Goal: Task Accomplishment & Management: Use online tool/utility

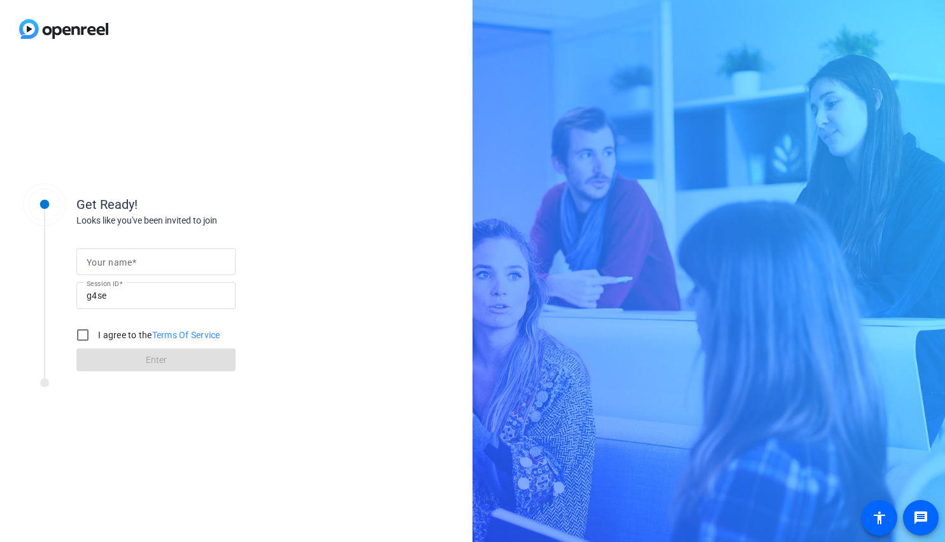
click at [109, 260] on mat-label "Your name" at bounding box center [109, 262] width 45 height 10
click at [109, 260] on input "Your name" at bounding box center [156, 261] width 139 height 15
click at [153, 264] on input "Vanessa Calderon" at bounding box center [156, 261] width 139 height 15
type input "[PERSON_NAME]"
click at [332, 450] on div "Get Ready! Looks like you've been invited to join Your name Vanessa Calderón Se…" at bounding box center [236, 300] width 473 height 484
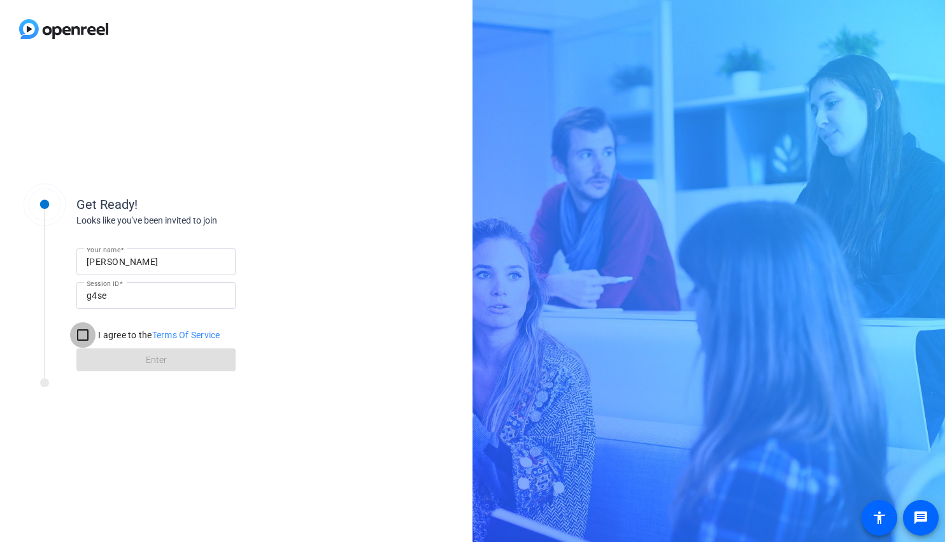
click at [84, 336] on input "I agree to the Terms Of Service" at bounding box center [82, 334] width 25 height 25
checkbox input "true"
click at [107, 356] on span at bounding box center [155, 360] width 159 height 31
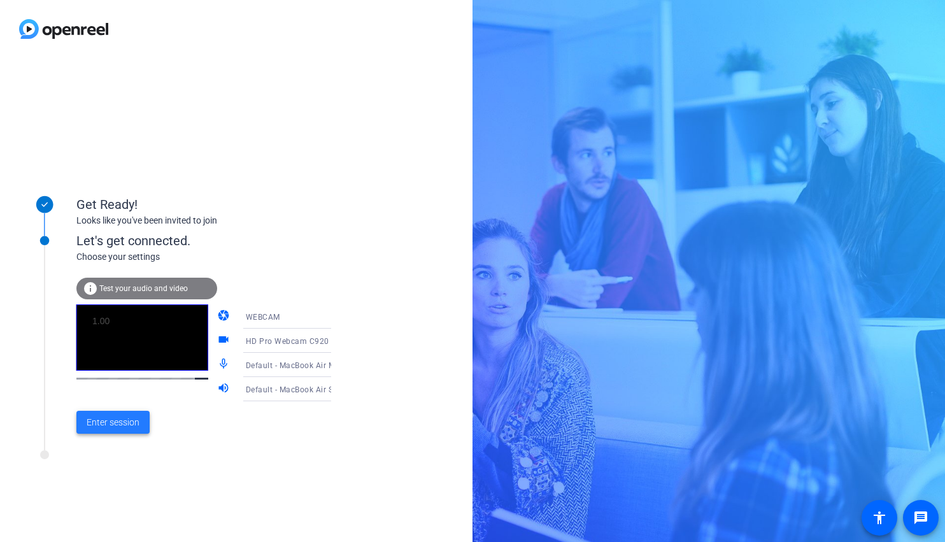
click at [107, 428] on span "Enter session" at bounding box center [113, 422] width 53 height 13
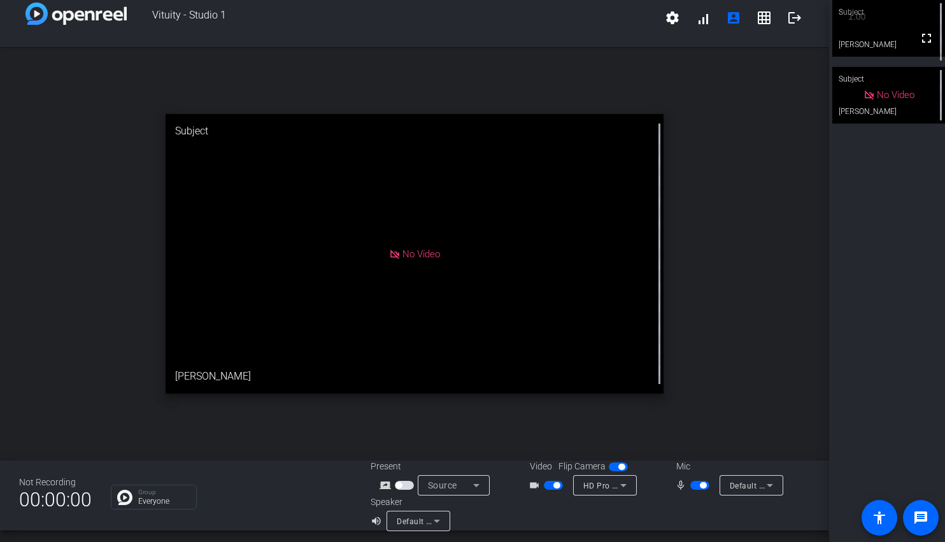
scroll to position [15, 0]
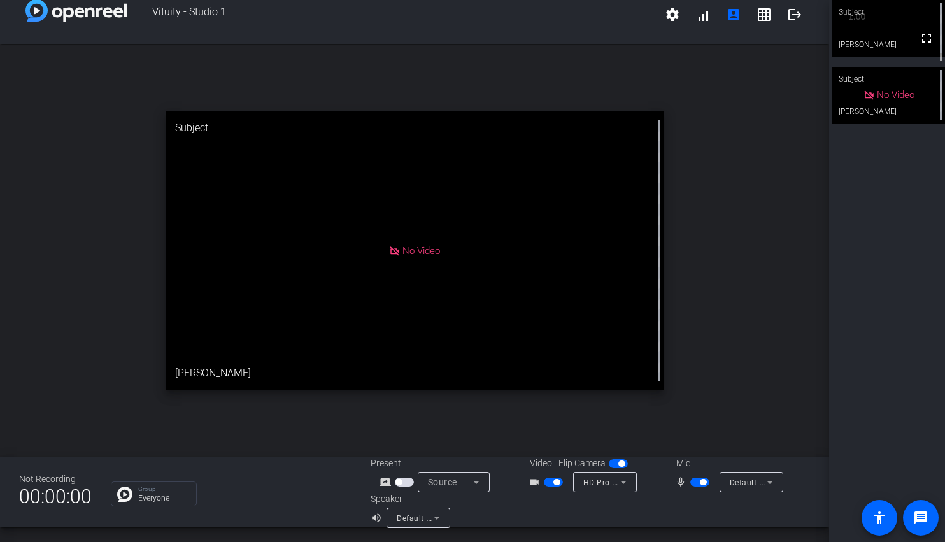
click at [625, 482] on icon at bounding box center [623, 481] width 15 height 15
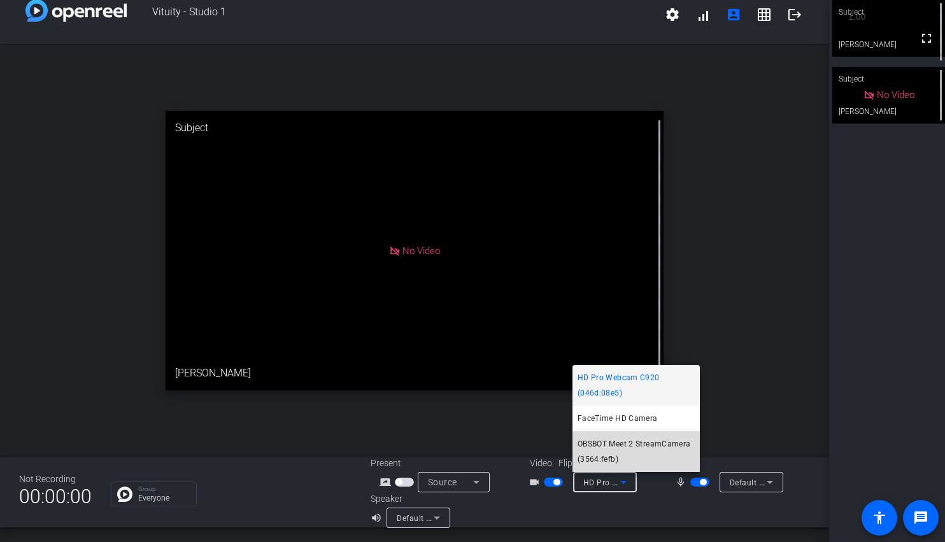
click at [633, 444] on span "OBSBOT Meet 2 StreamCamera (3564:fefb)" at bounding box center [636, 451] width 117 height 31
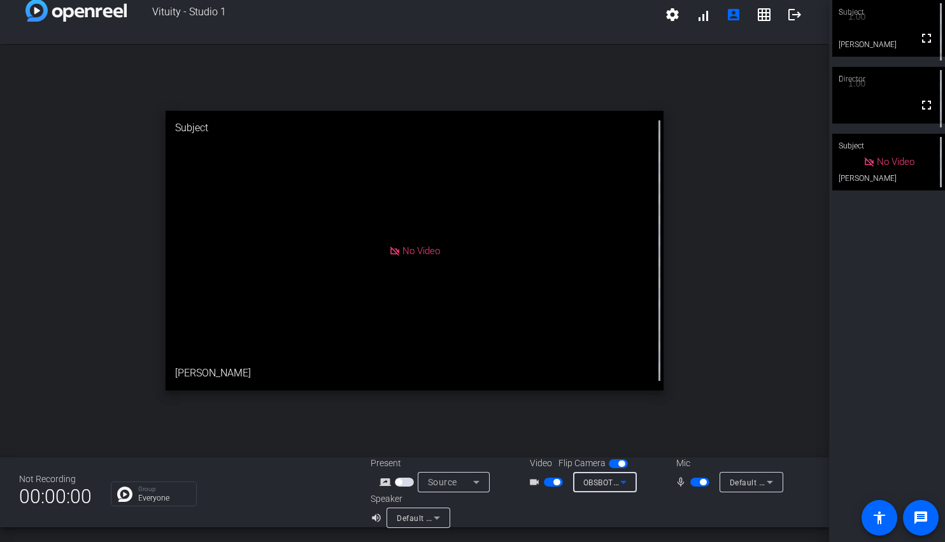
click at [620, 485] on icon at bounding box center [623, 481] width 15 height 15
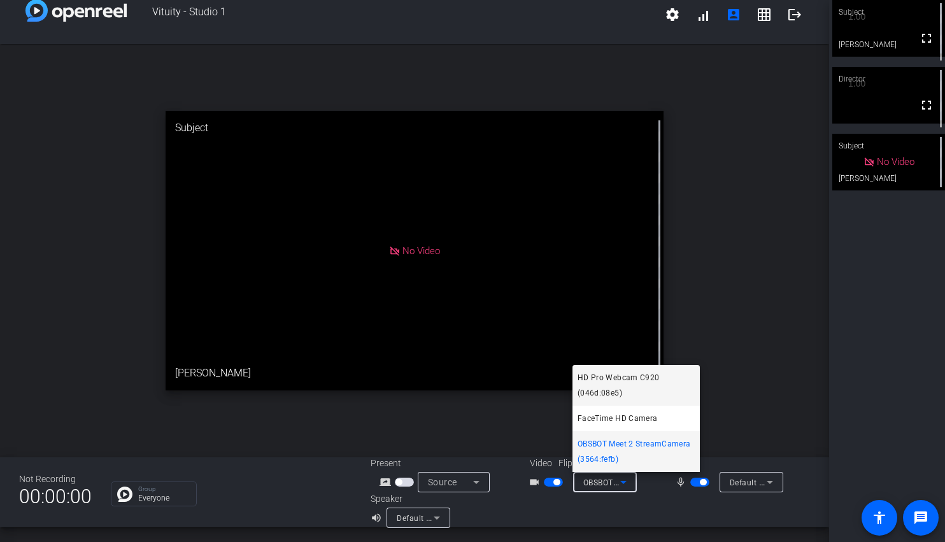
click at [620, 380] on span "HD Pro Webcam C920 (046d:08e5)" at bounding box center [636, 385] width 117 height 31
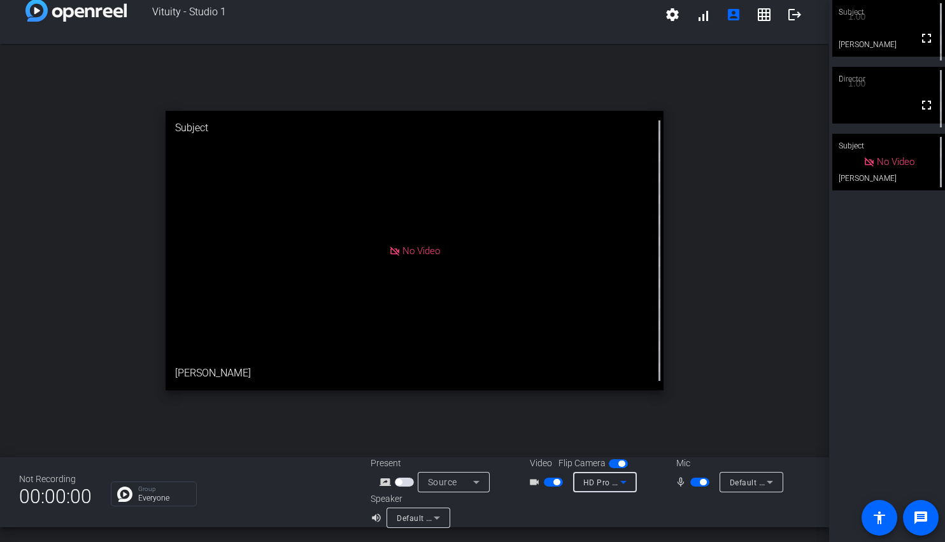
click at [624, 486] on icon at bounding box center [623, 481] width 15 height 15
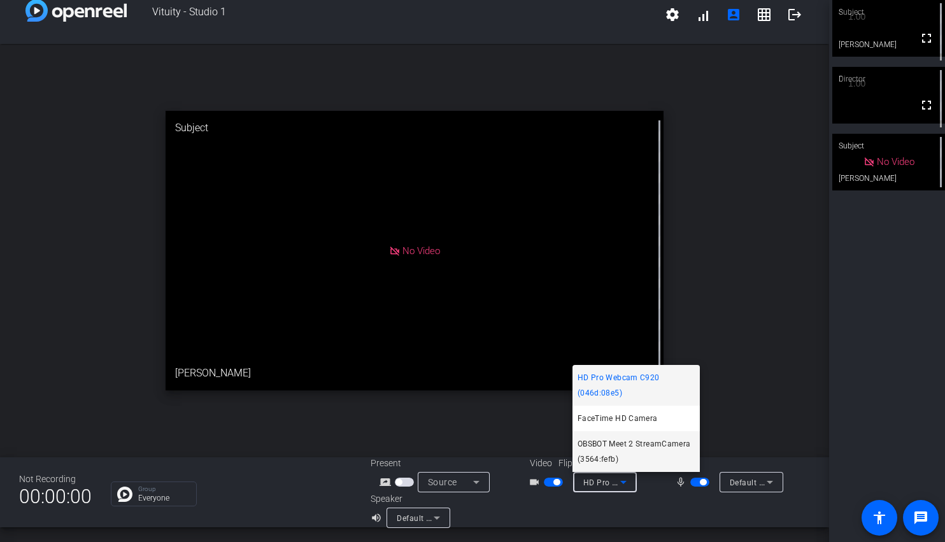
click at [616, 446] on span "OBSBOT Meet 2 StreamCamera (3564:fefb)" at bounding box center [636, 451] width 117 height 31
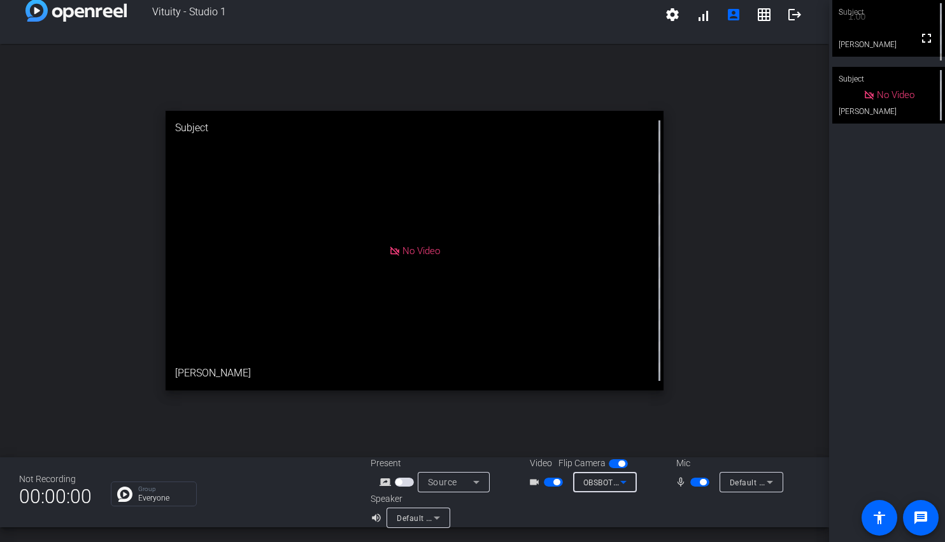
click at [776, 488] on icon at bounding box center [769, 481] width 15 height 15
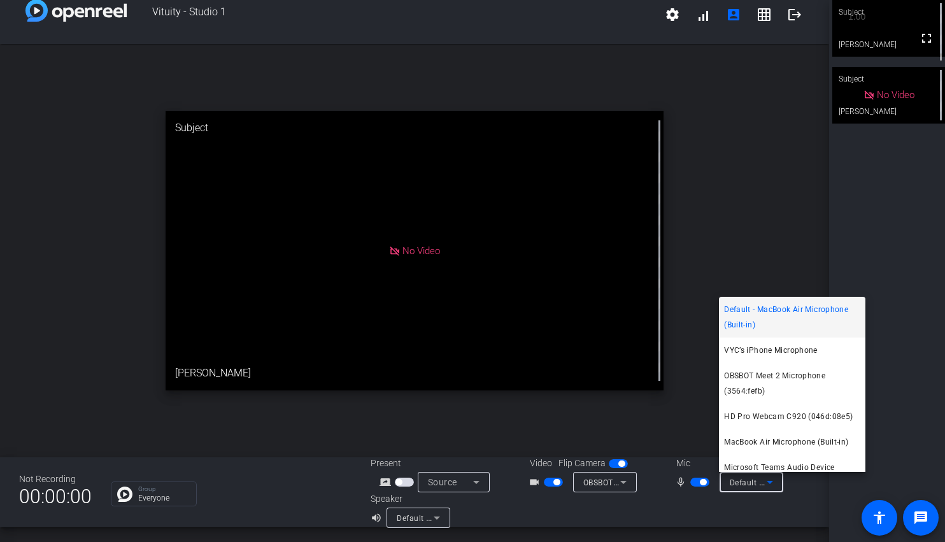
click at [703, 483] on div at bounding box center [472, 271] width 945 height 542
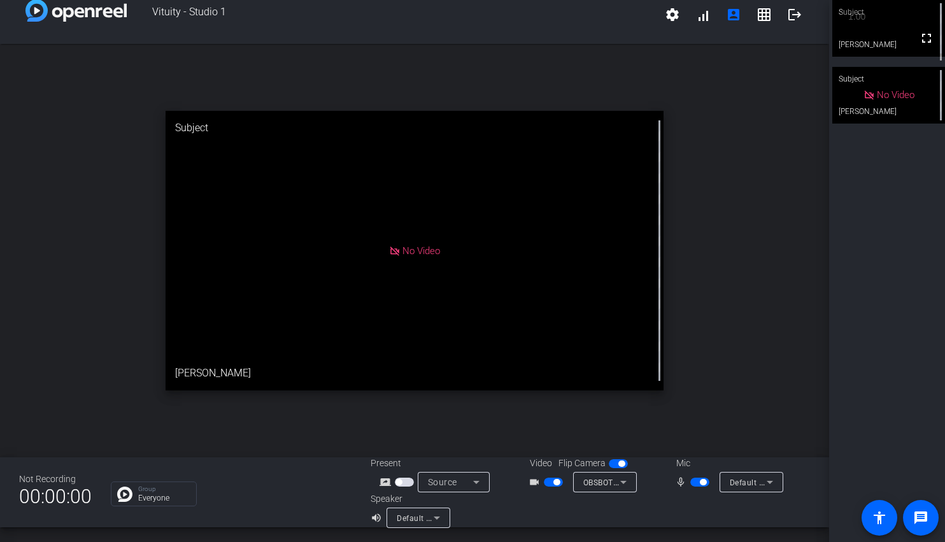
click at [703, 483] on span "button" at bounding box center [703, 482] width 6 height 6
click at [700, 481] on span "button" at bounding box center [699, 482] width 19 height 9
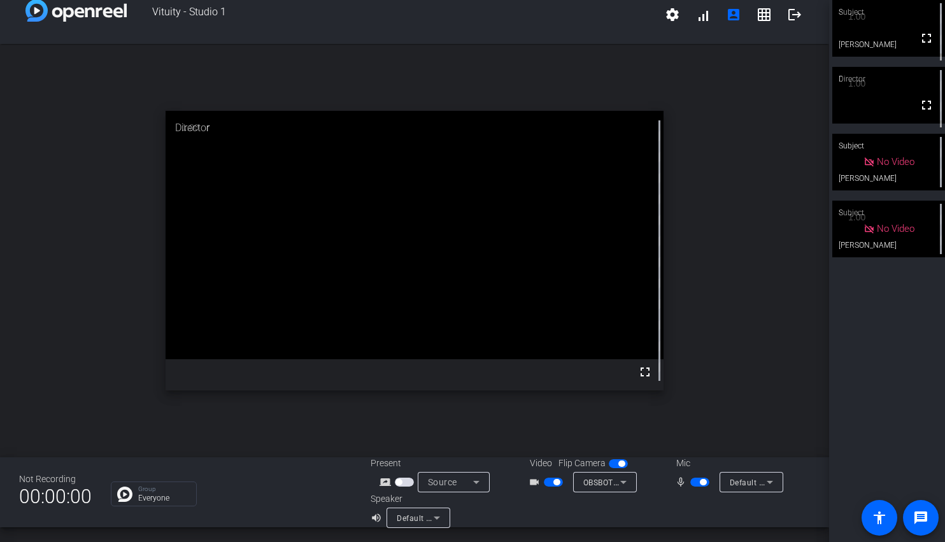
click at [549, 483] on span "button" at bounding box center [553, 482] width 19 height 9
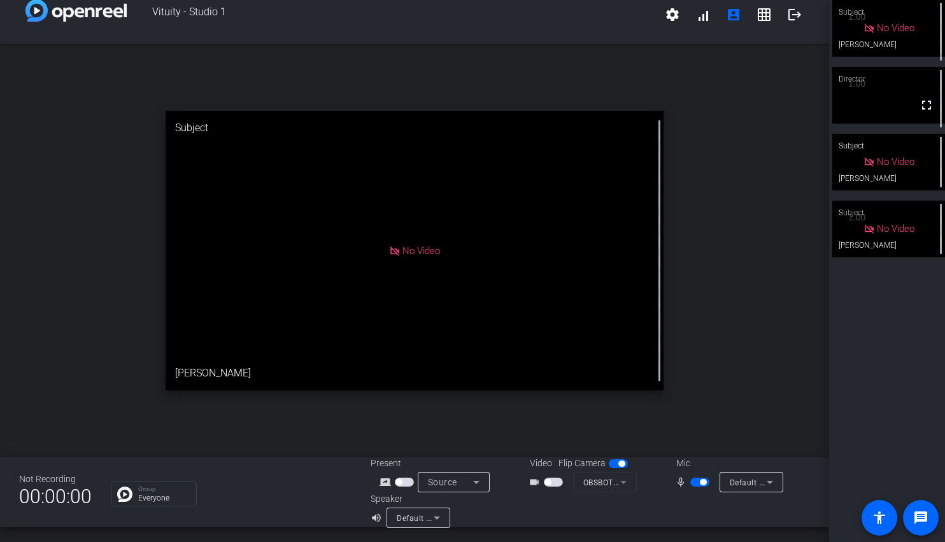
click at [554, 485] on span "button" at bounding box center [553, 482] width 19 height 9
click at [742, 482] on span "Default - MacBook Air Microphone (Built-in)" at bounding box center [810, 482] width 161 height 10
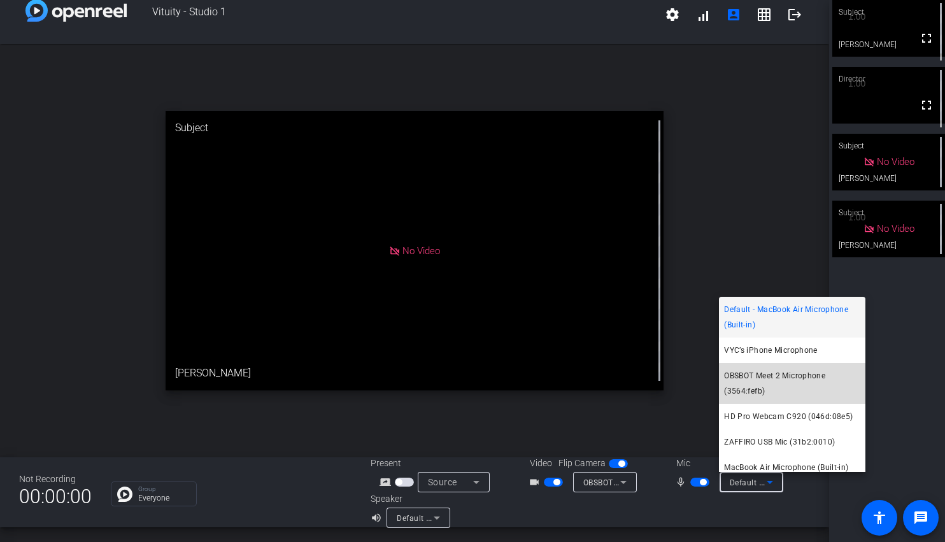
click at [788, 377] on span "OBSBOT Meet 2 Microphone (3564:fefb)" at bounding box center [792, 383] width 136 height 31
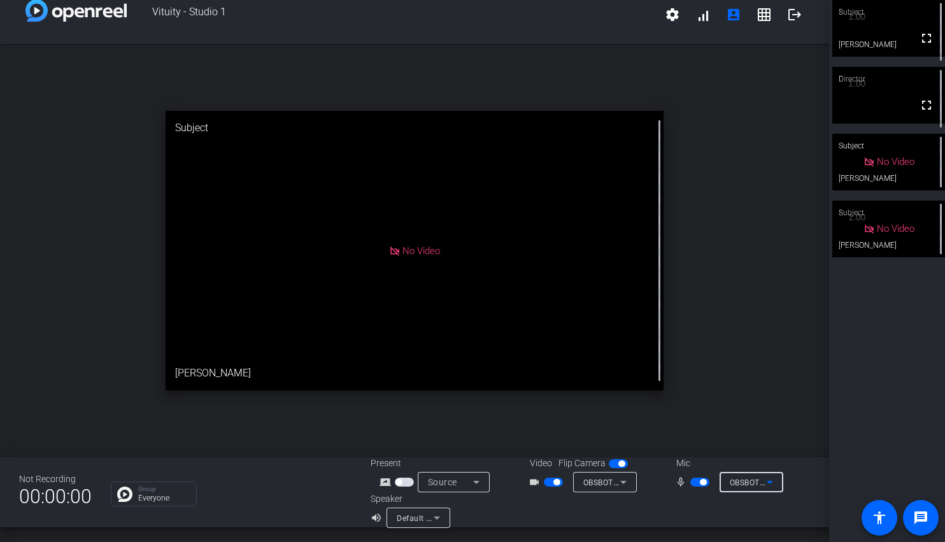
click at [755, 488] on div "OBSBOT Meet 2 Microphone (3564:fefb)" at bounding box center [748, 482] width 37 height 16
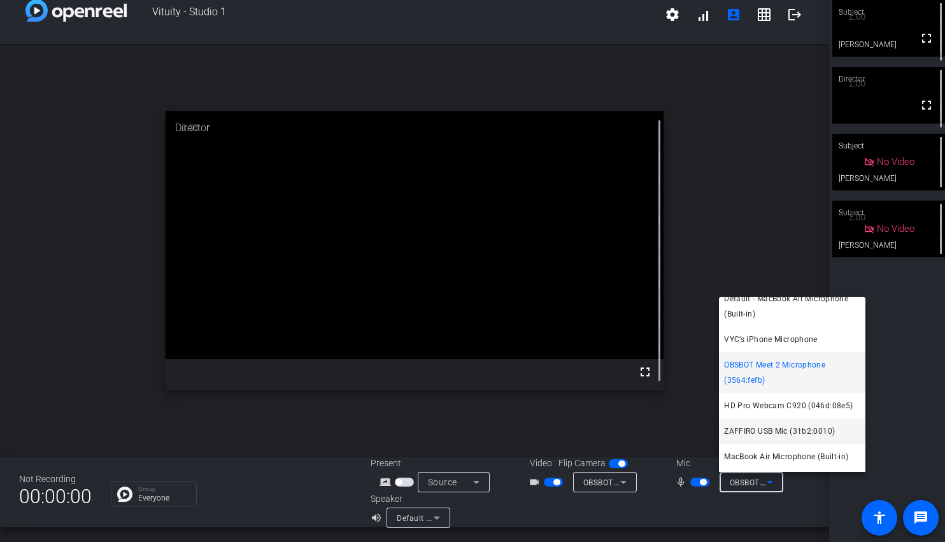
scroll to position [0, 0]
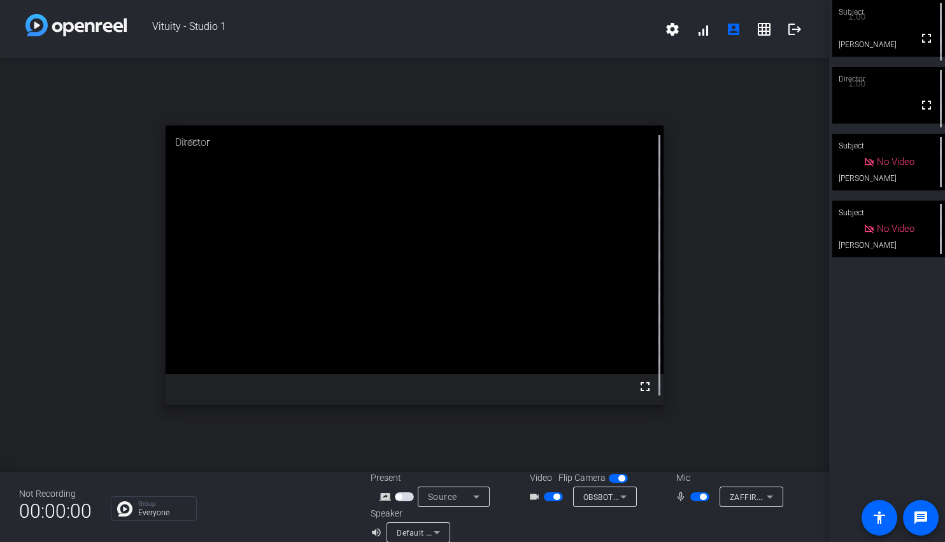
click at [753, 496] on span "ZAFFIRO USB Mic (31b2:0010)" at bounding box center [786, 497] width 113 height 10
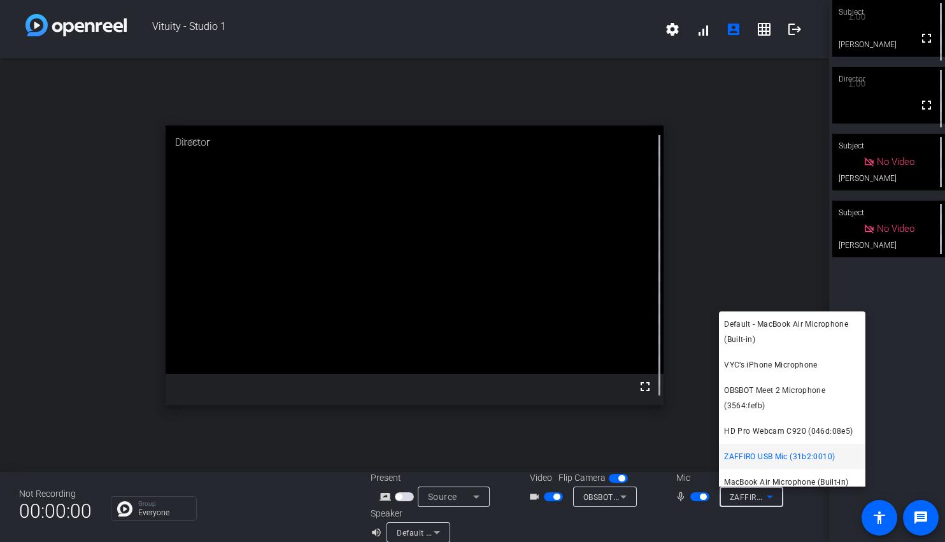
click at [823, 516] on div at bounding box center [472, 271] width 945 height 542
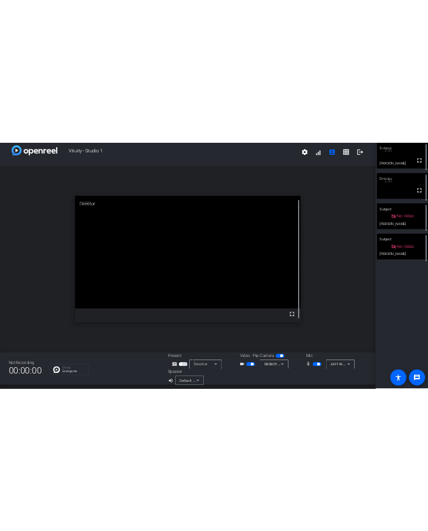
scroll to position [15, 0]
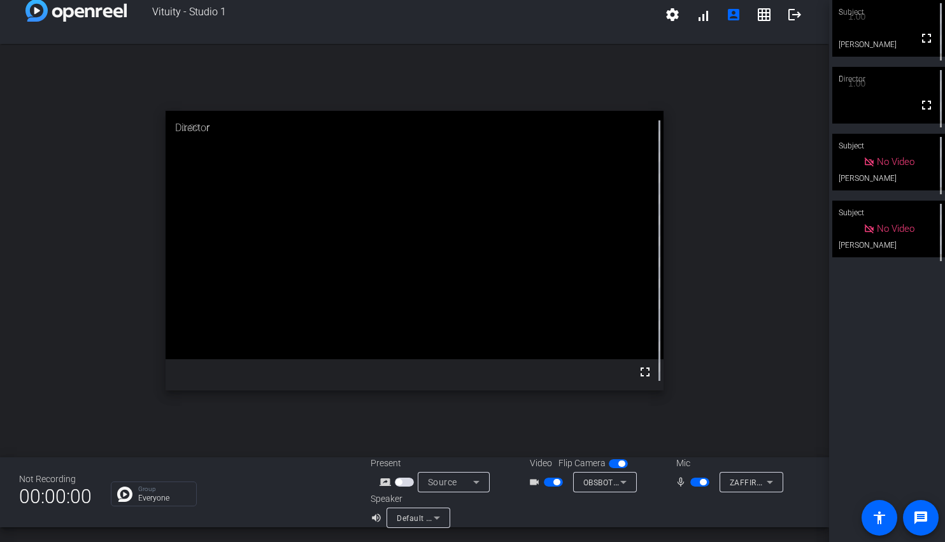
click at [551, 483] on span "button" at bounding box center [553, 482] width 19 height 9
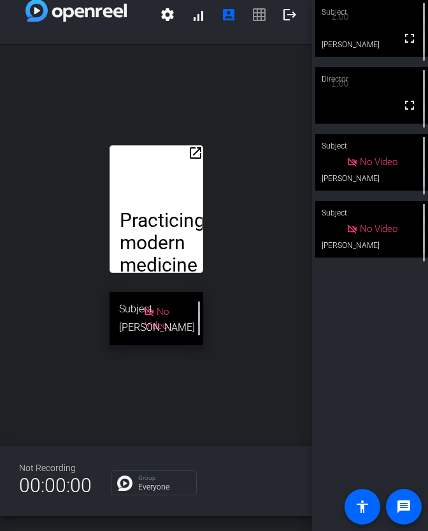
click at [192, 151] on mat-icon "open_in_new" at bounding box center [195, 152] width 15 height 15
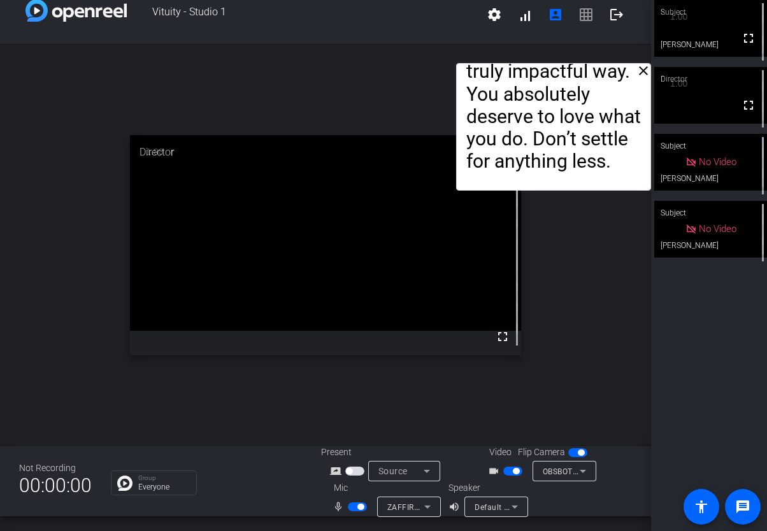
drag, startPoint x: 303, startPoint y: 71, endPoint x: 574, endPoint y: 80, distance: 270.8
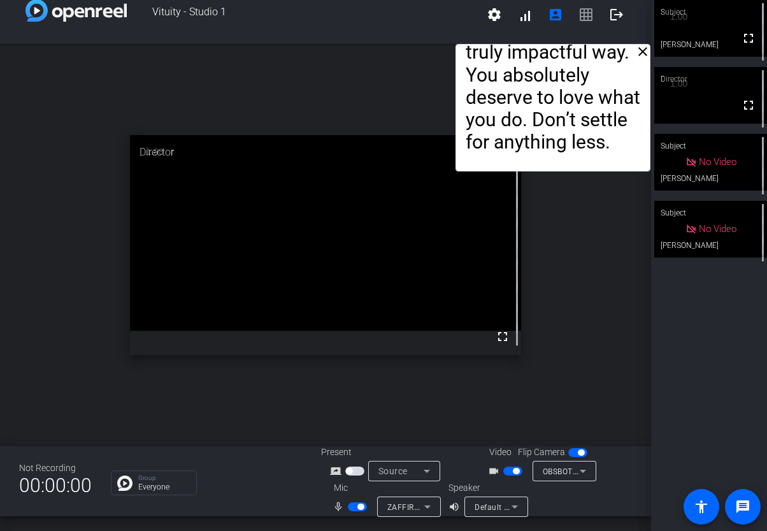
drag, startPoint x: 564, startPoint y: 77, endPoint x: 574, endPoint y: 54, distance: 25.9
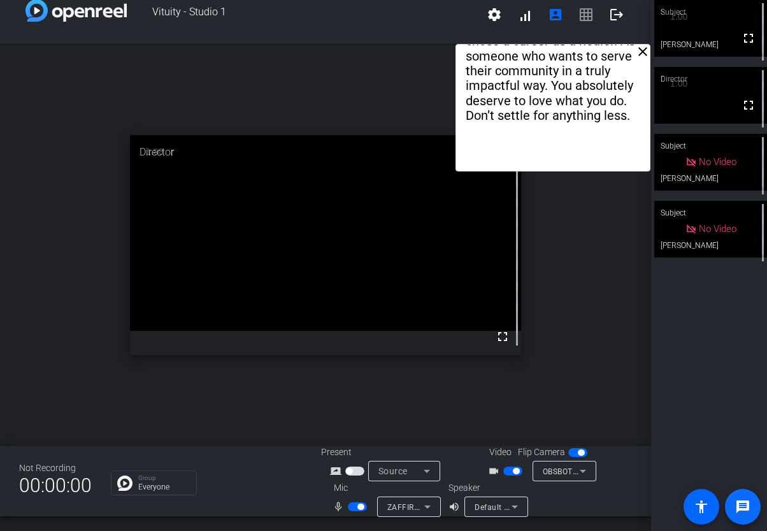
click at [744, 499] on mat-icon "message" at bounding box center [742, 506] width 15 height 15
